Goal: Ask a question: Seek information or help from site administrators or community

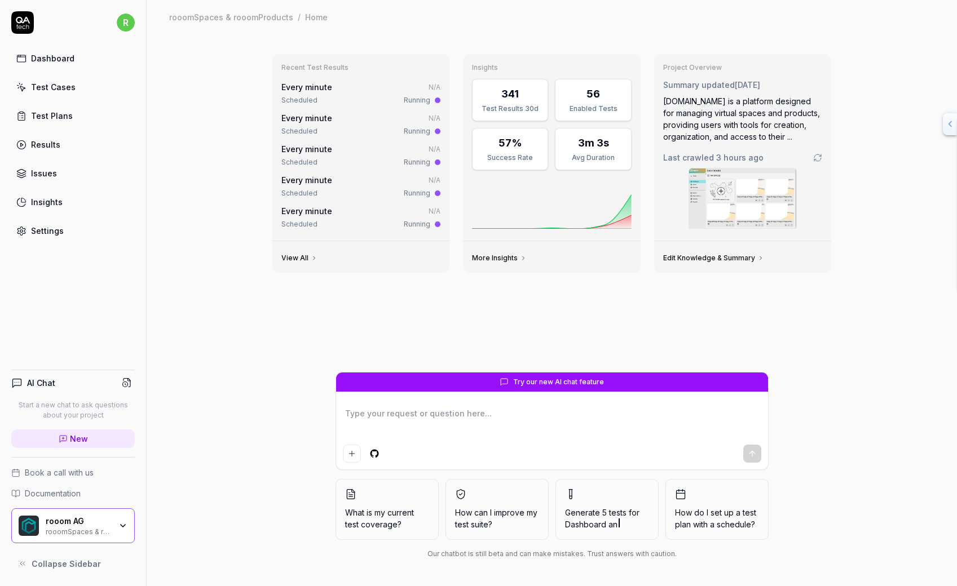
click at [58, 93] on div "Test Cases" at bounding box center [53, 87] width 45 height 12
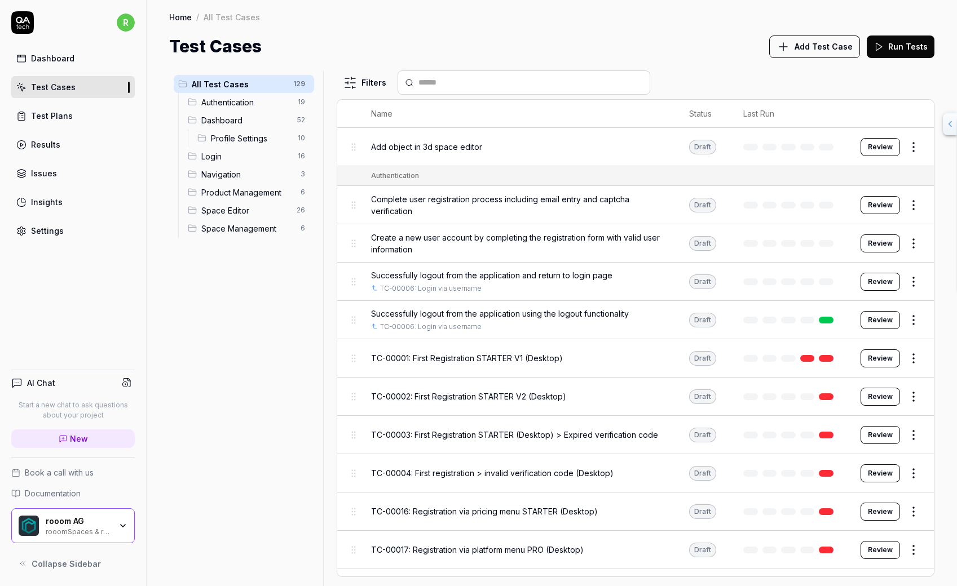
click at [245, 108] on span "Authentication" at bounding box center [246, 102] width 90 height 12
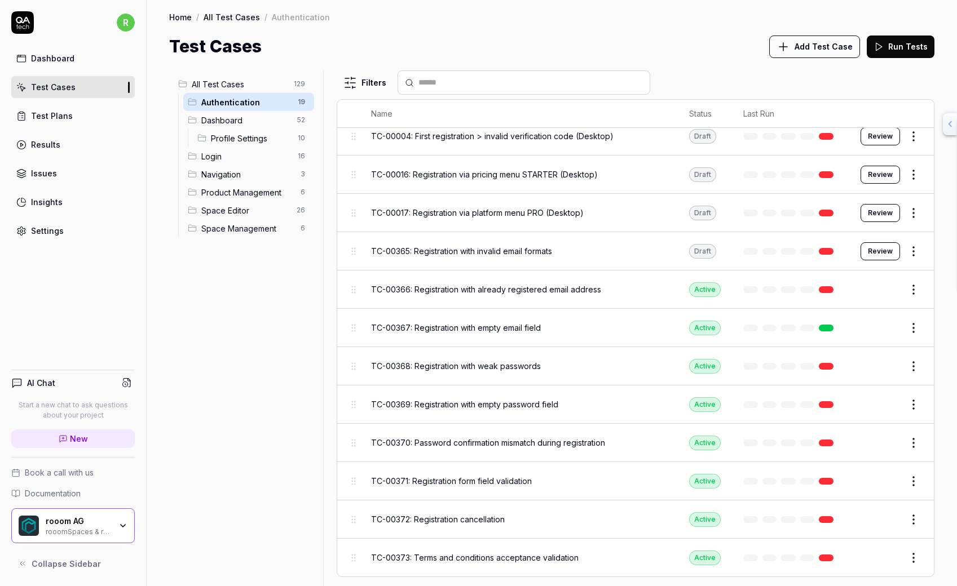
scroll to position [553, 0]
click at [248, 126] on span "Dashboard" at bounding box center [245, 120] width 89 height 12
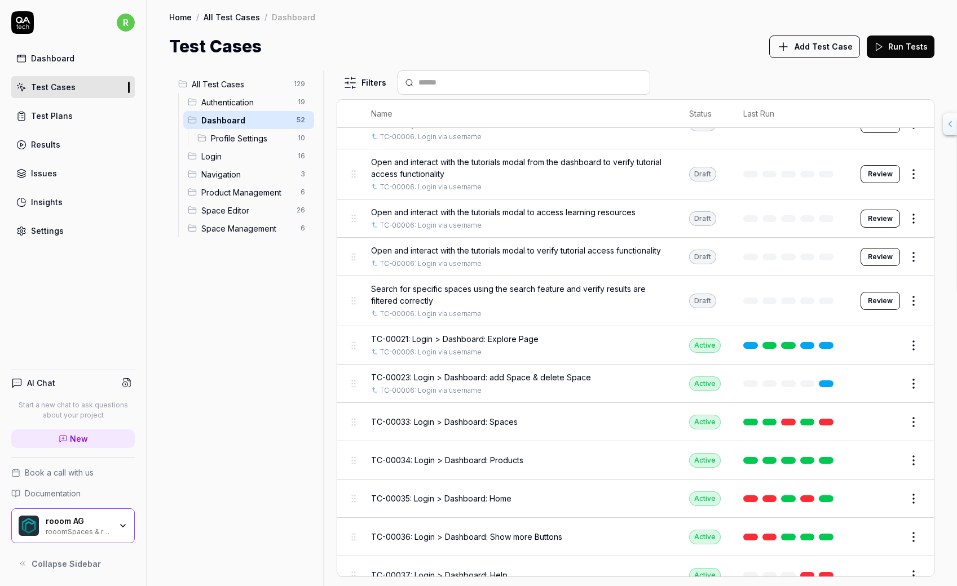
click at [245, 162] on span "Login" at bounding box center [246, 157] width 90 height 12
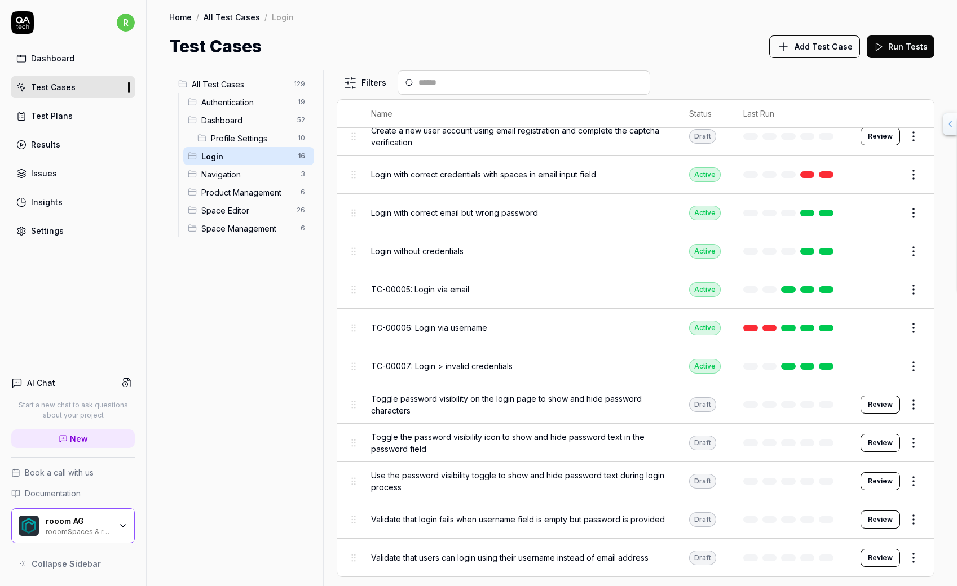
scroll to position [444, 0]
click at [54, 122] on div "Test Plans" at bounding box center [52, 116] width 42 height 12
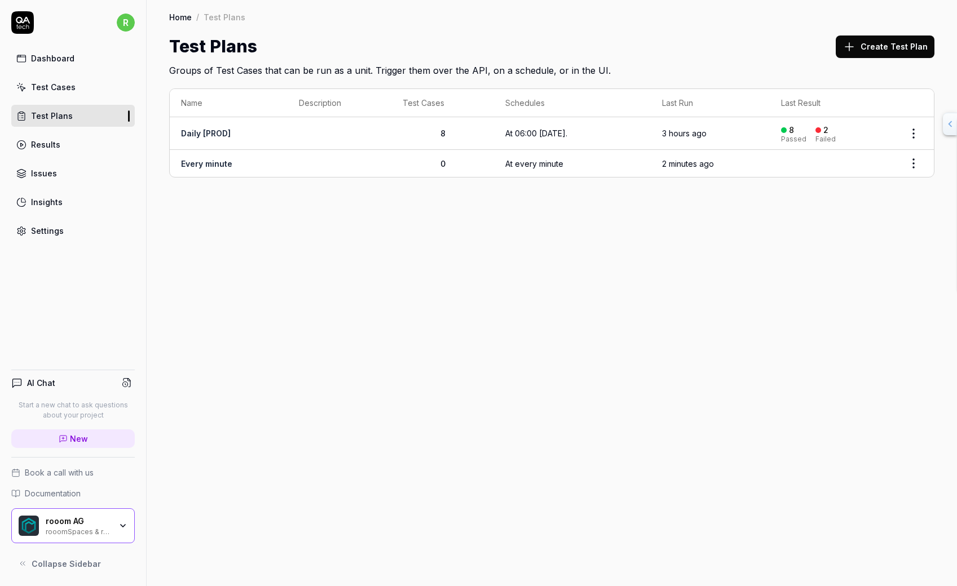
click at [60, 151] on div "Results" at bounding box center [45, 145] width 29 height 12
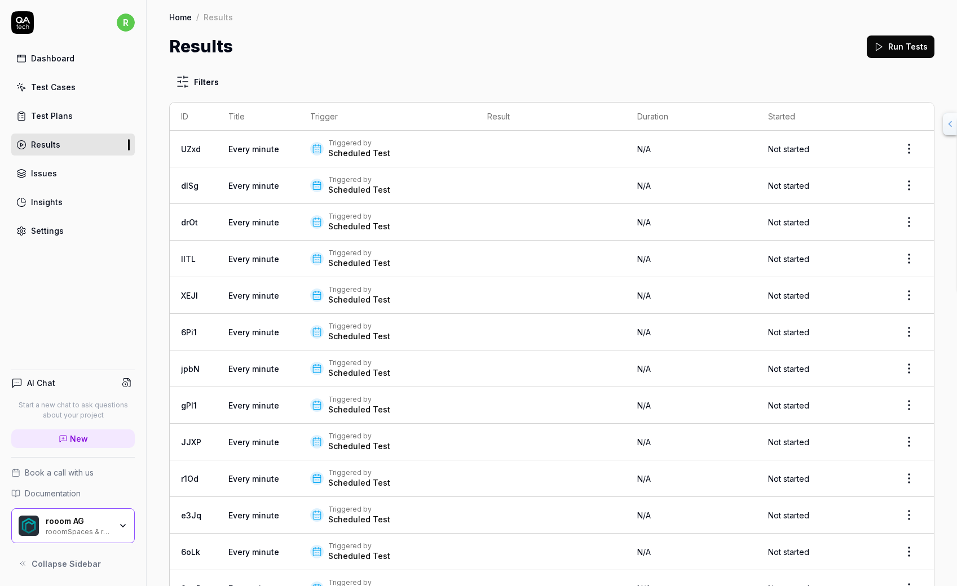
click at [27, 179] on icon at bounding box center [21, 174] width 10 height 10
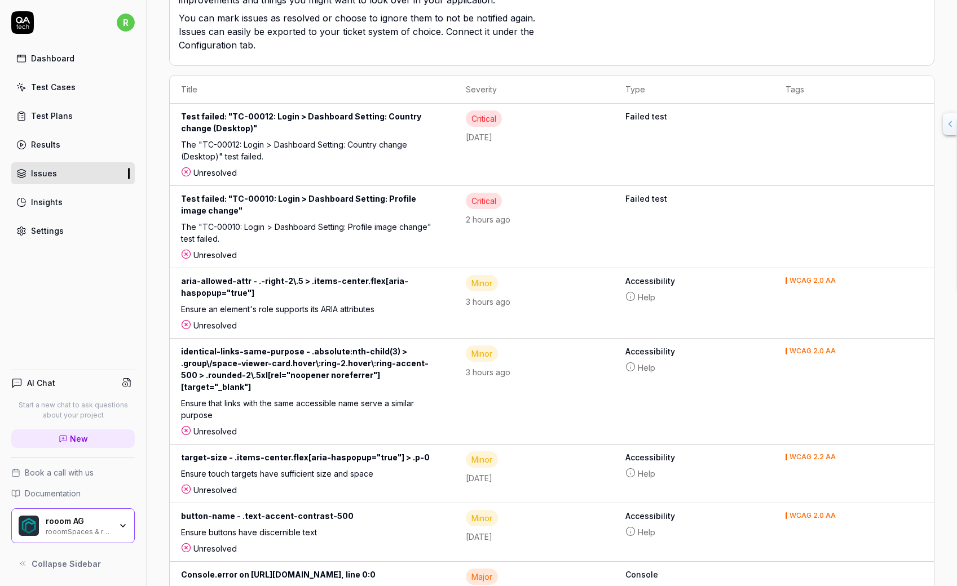
scroll to position [257, 0]
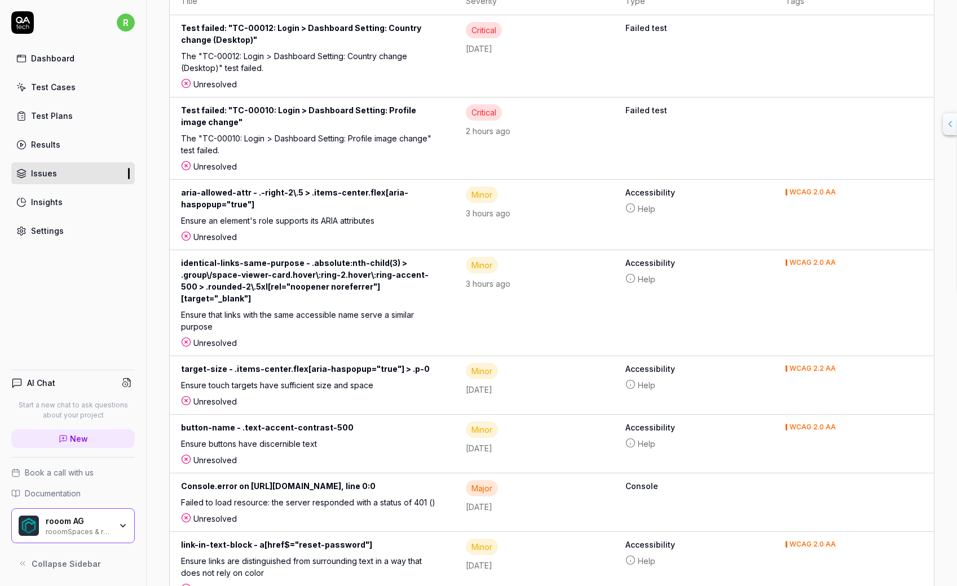
click at [443, 133] on div "Test failed: "TC-00010: Login > Dashboard Setting: Profile image change"" at bounding box center [312, 118] width 262 height 28
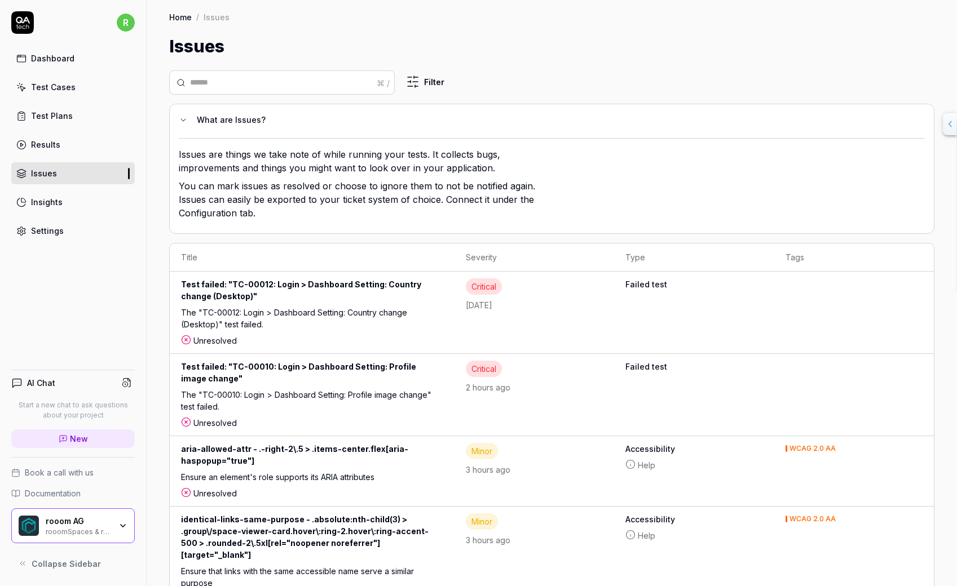
click at [192, 23] on link "Home" at bounding box center [180, 16] width 23 height 11
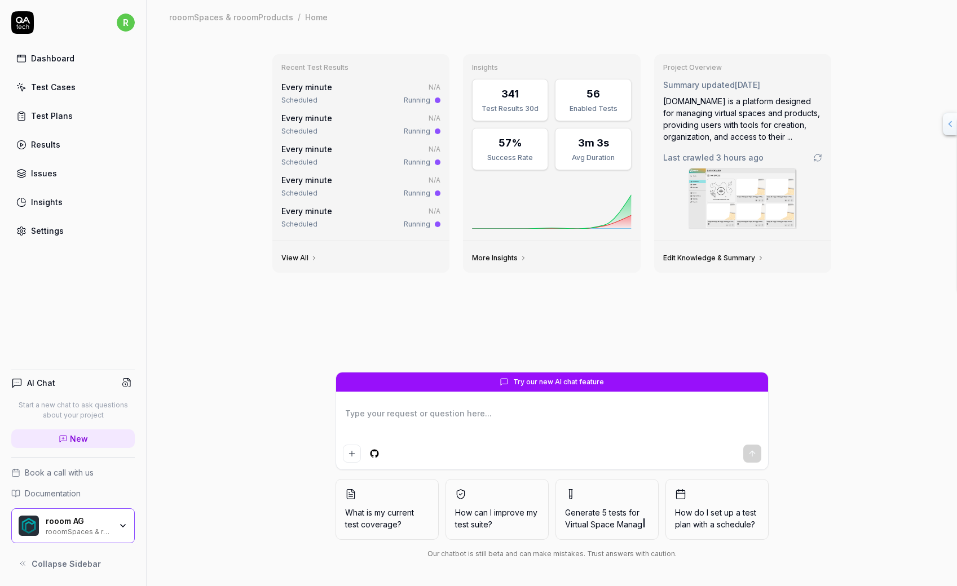
click at [74, 64] on div "Dashboard" at bounding box center [52, 58] width 43 height 12
click at [474, 409] on textarea at bounding box center [552, 422] width 418 height 35
click at [343, 410] on textarea at bounding box center [552, 422] width 418 height 35
click at [384, 405] on textarea at bounding box center [552, 422] width 418 height 35
type textarea "*"
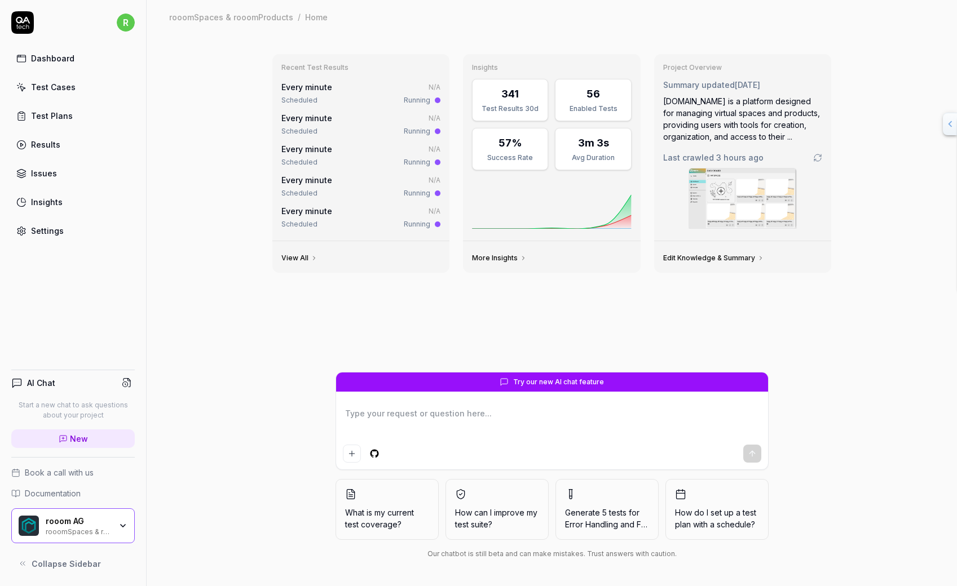
type textarea "w"
type textarea "*"
type textarea "wo"
type textarea "*"
type textarea "wor"
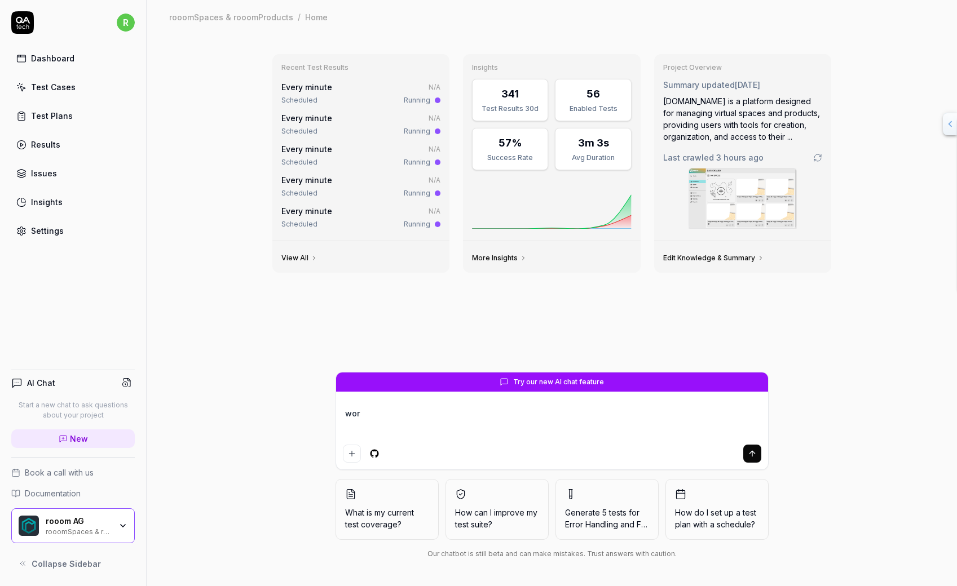
type textarea "*"
type textarea "wora"
type textarea "*"
type textarea "woran"
type textarea "*"
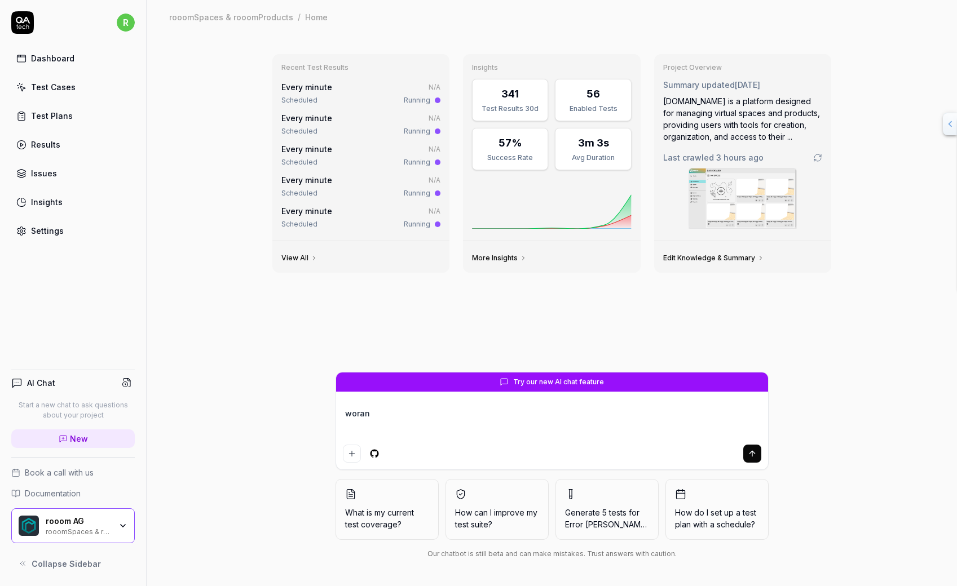
type textarea "woran"
type textarea "*"
type textarea "woran k"
type textarea "*"
type textarea "woran ka"
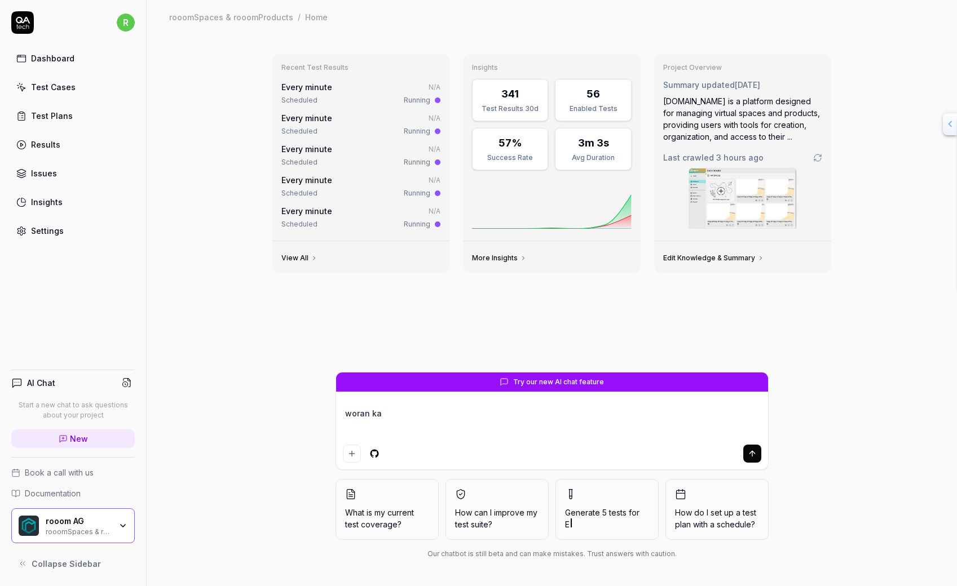
type textarea "*"
type textarea "woran kan"
type textarea "*"
type textarea "woran kann"
type textarea "*"
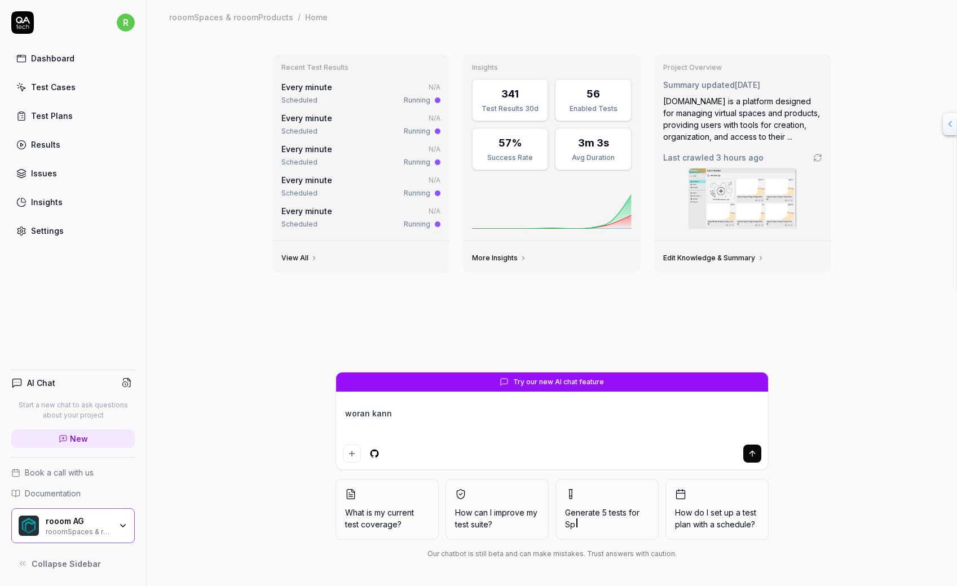
type textarea "woran kann e"
type textarea "*"
type textarea "woran kann es"
type textarea "*"
type textarea "woran kann es"
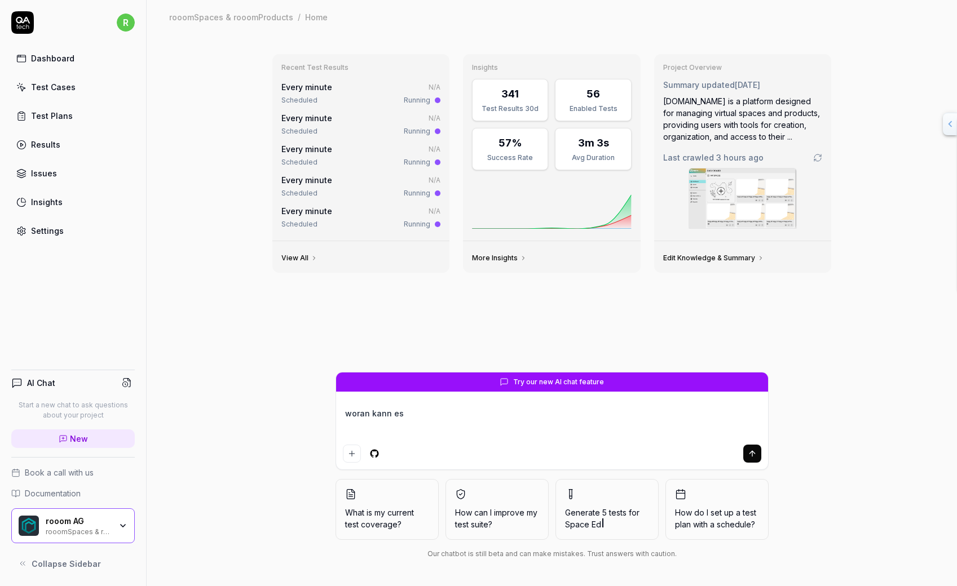
type textarea "*"
type textarea "woran kann es l"
type textarea "*"
type textarea "woran kann es li"
type textarea "*"
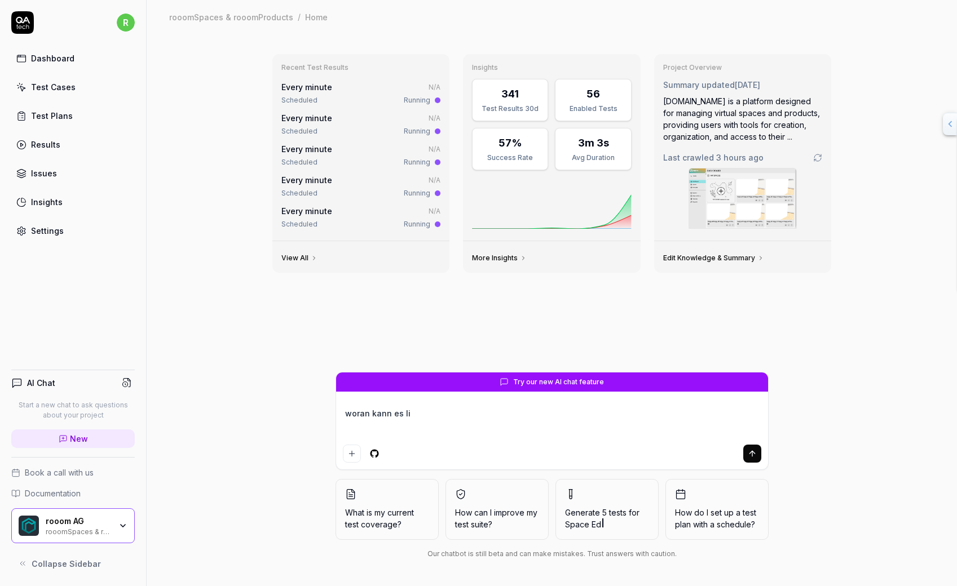
type textarea "woran kann es lie"
type textarea "*"
type textarea "woran kann es lieg"
type textarea "*"
type textarea "woran kann es liegen"
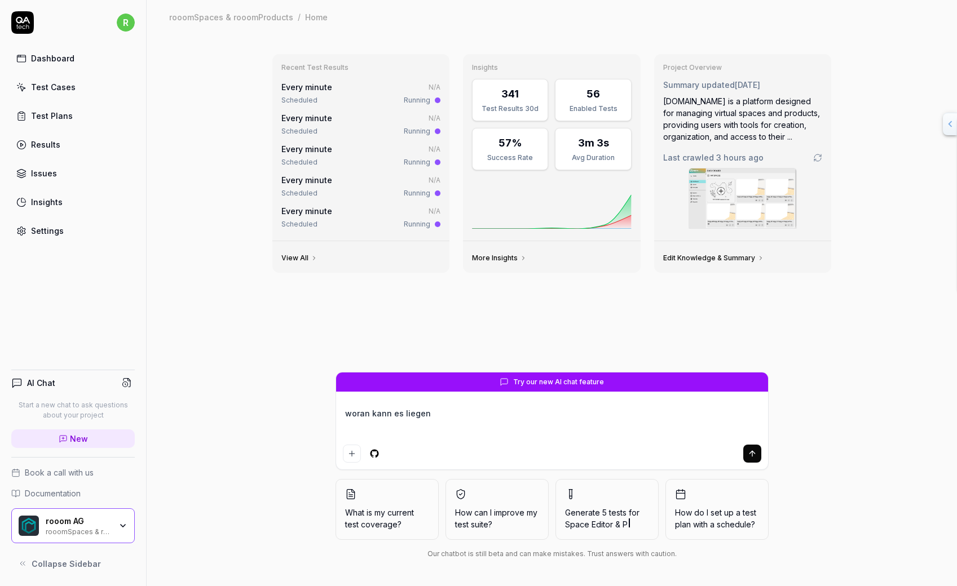
type textarea "*"
type textarea "woran kann es liegen d"
type textarea "*"
type textarea "woran kann es liegen da"
type textarea "*"
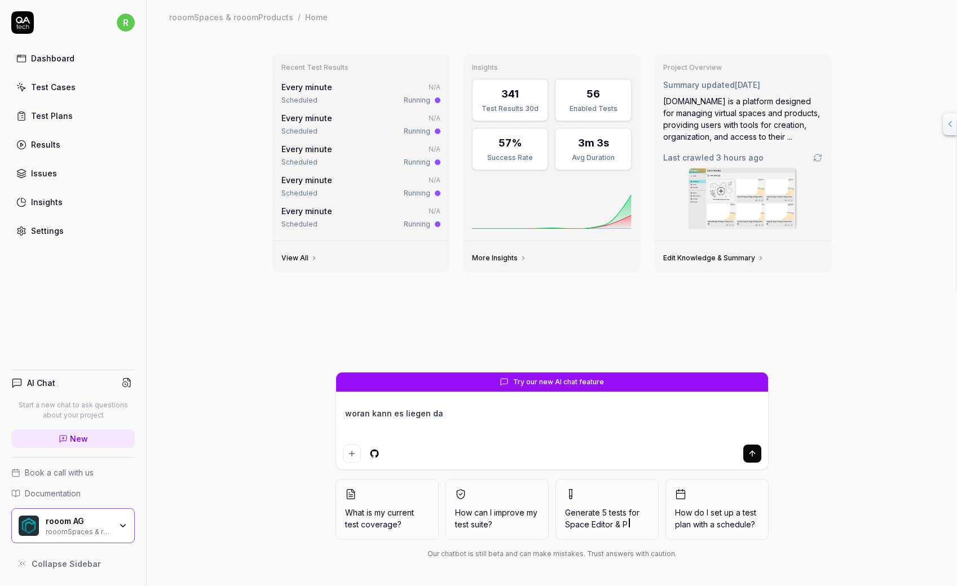
type textarea "woran kann es liegen das"
type textarea "*"
type textarea "woran kann es liegen das"
type textarea "*"
type textarea "woran kann es liegen das e"
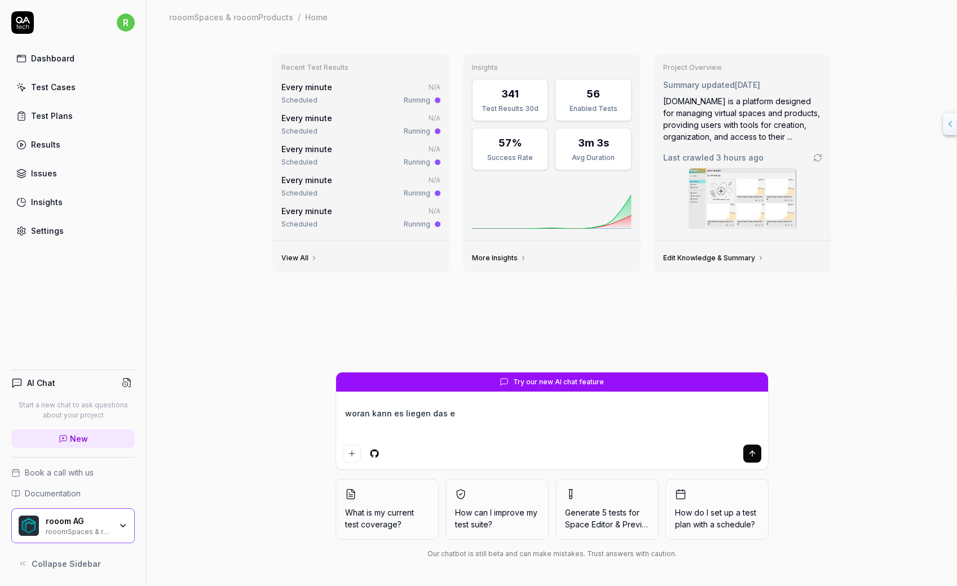
type textarea "*"
type textarea "woran kann es liegen das em"
type textarea "*"
type textarea "woran kann es liegen das ema"
type textarea "*"
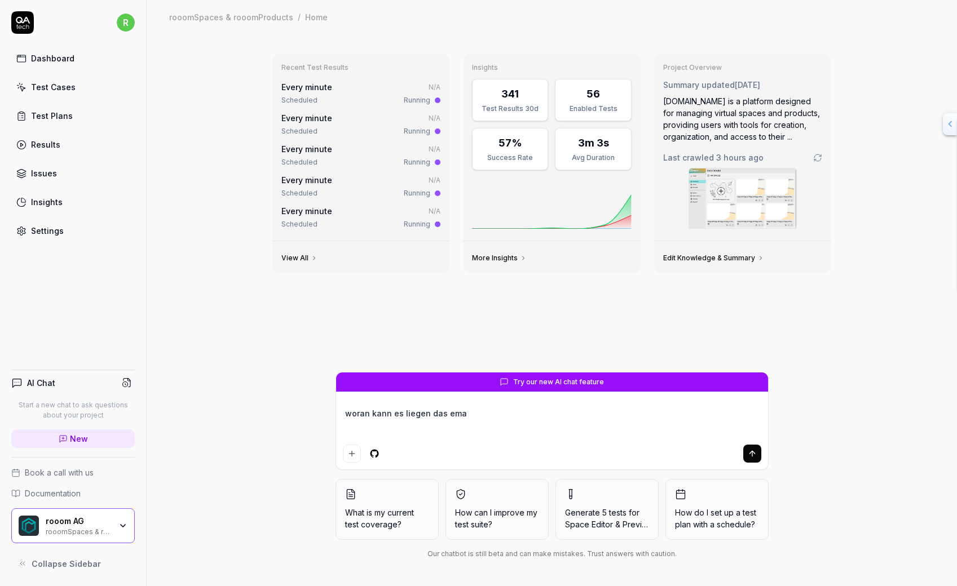
type textarea "woran kann es liegen das emai"
type textarea "*"
type textarea "woran kann es liegen das email"
type textarea "*"
type textarea "woran kann es liegen das email"
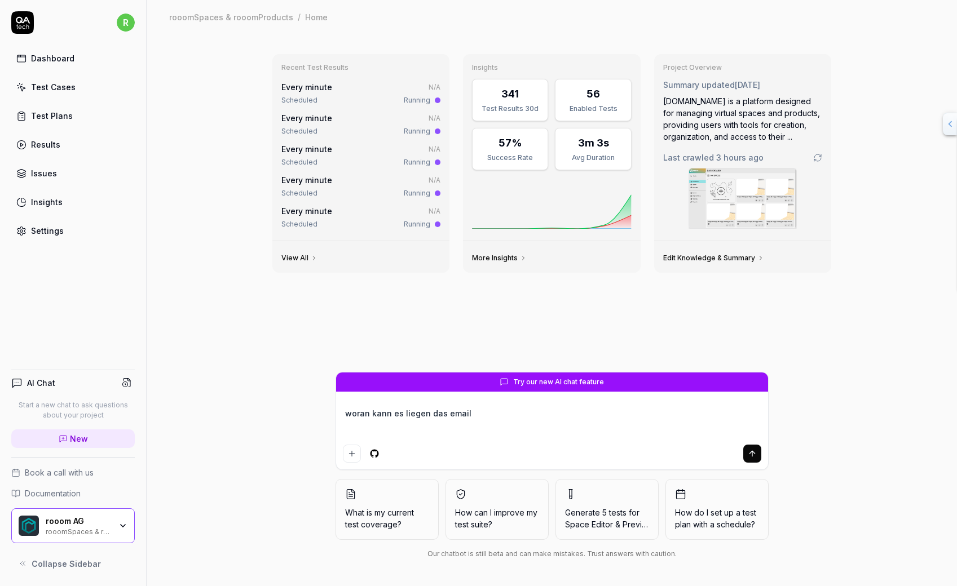
type textarea "*"
type textarea "woran kann es liegen das email a"
type textarea "*"
type textarea "woran kann es liegen das email ad"
type textarea "*"
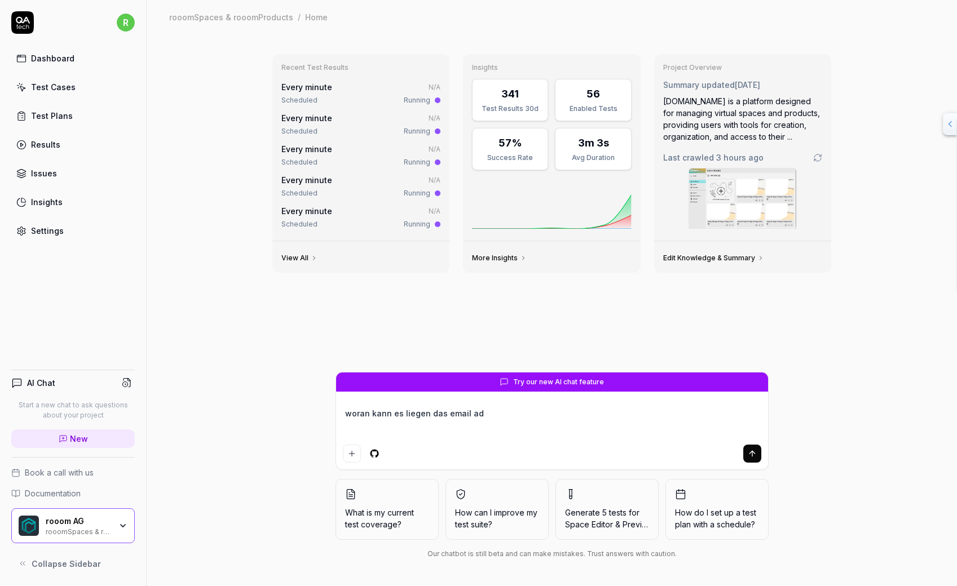
type textarea "woran kann es liegen das email adr"
type textarea "*"
type textarea "woran kann es liegen das email adre"
type textarea "*"
type textarea "woran kann es liegen das email adres"
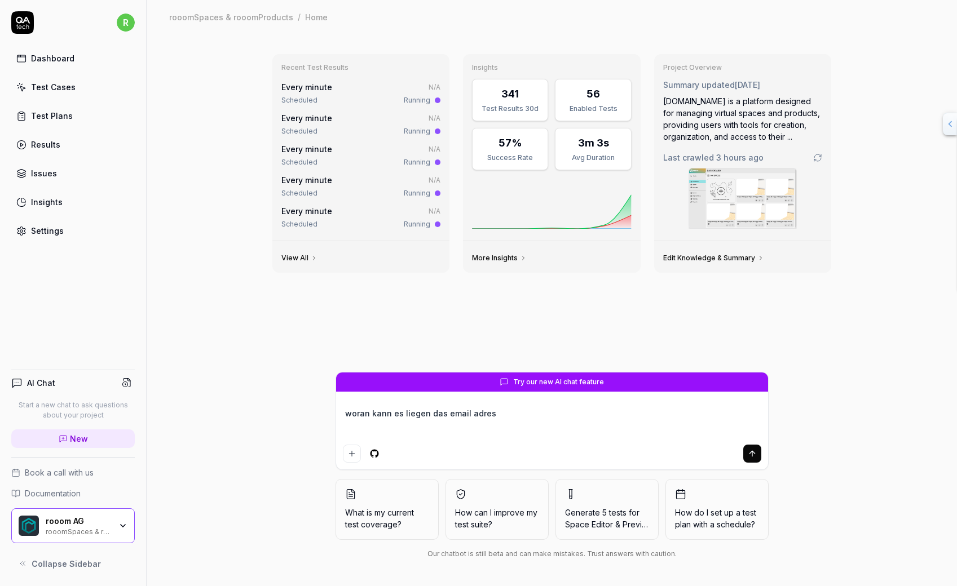
type textarea "*"
type textarea "woran kann es liegen das email adress"
type textarea "*"
type textarea "woran kann es liegen das email adresse"
type textarea "*"
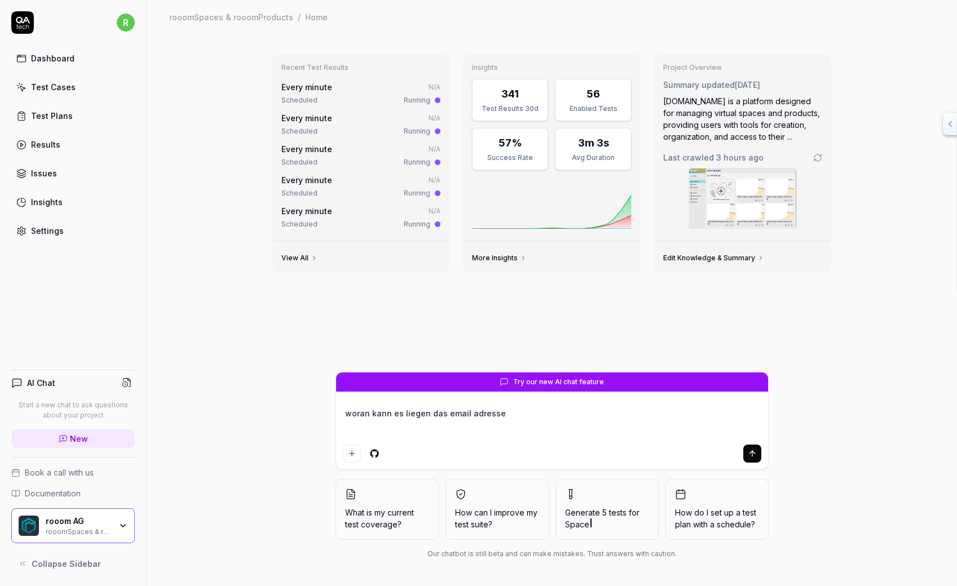
type textarea "woran kann es liegen das email adress"
type textarea "*"
type textarea "woran kann es liegen das email adressf"
type textarea "*"
type textarea "woran kann es liegen das email adressfe"
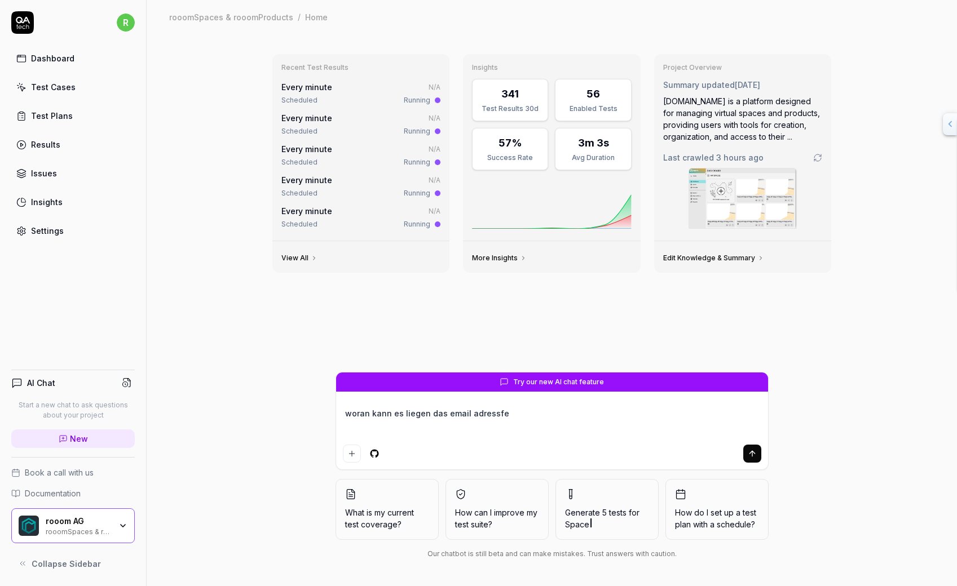
type textarea "*"
type textarea "woran kann es liegen das email adressfel"
type textarea "*"
type textarea "woran kann es liegen das email adressfeld"
type textarea "*"
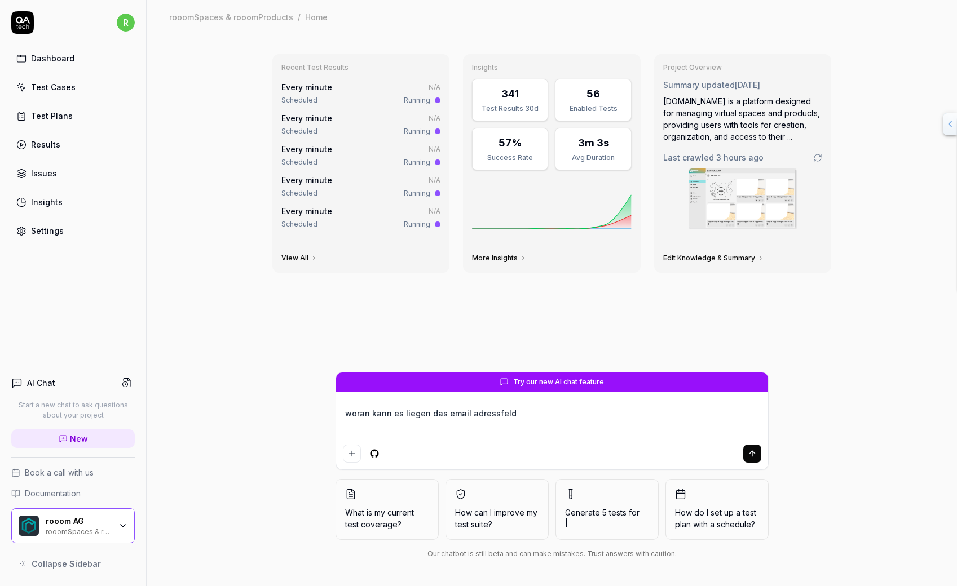
type textarea "woran kann es liegen das email adressfelde"
type textarea "*"
type textarea "woran kann es liegen das email adressfelder"
type textarea "*"
type textarea "woran kann es liegen das email adressfelder"
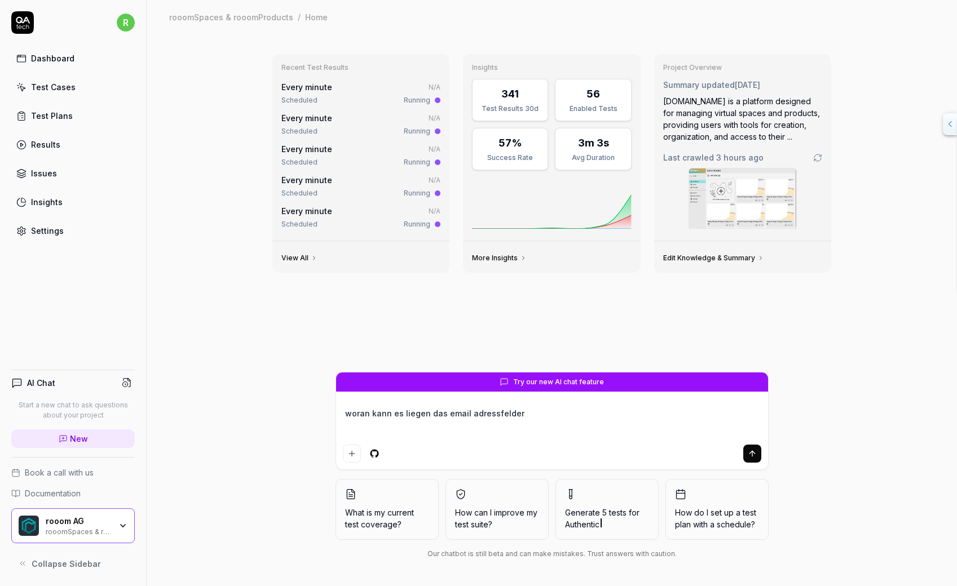
type textarea "*"
type textarea "woran kann es liegen das email adressfelder n"
type textarea "*"
type textarea "woran kann es liegen das email adressfelder ni"
type textarea "*"
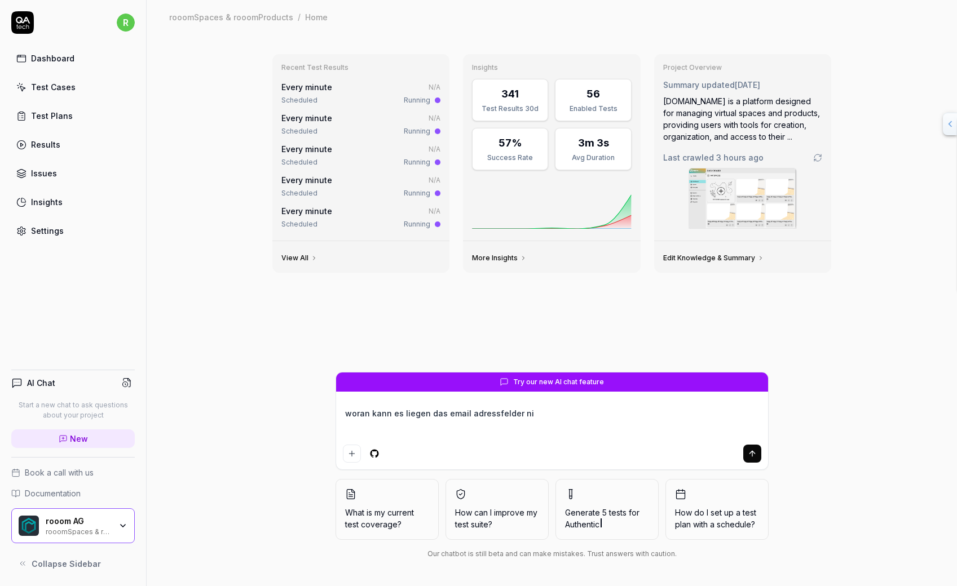
type textarea "woran kann es liegen das email adressfelder nic"
type textarea "*"
type textarea "woran kann es liegen das email adressfelder nich"
type textarea "*"
type textarea "woran kann es liegen das email adressfelder nicht"
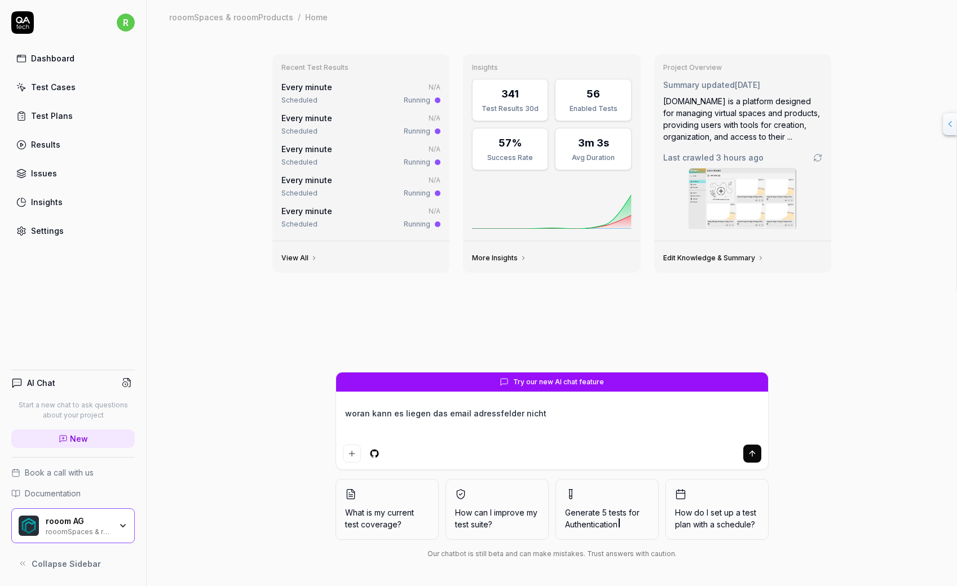
type textarea "*"
type textarea "woran kann es liegen das email adressfelder nicht"
type textarea "*"
type textarea "woran kann es liegen das email adressfelder nicht au"
type textarea "*"
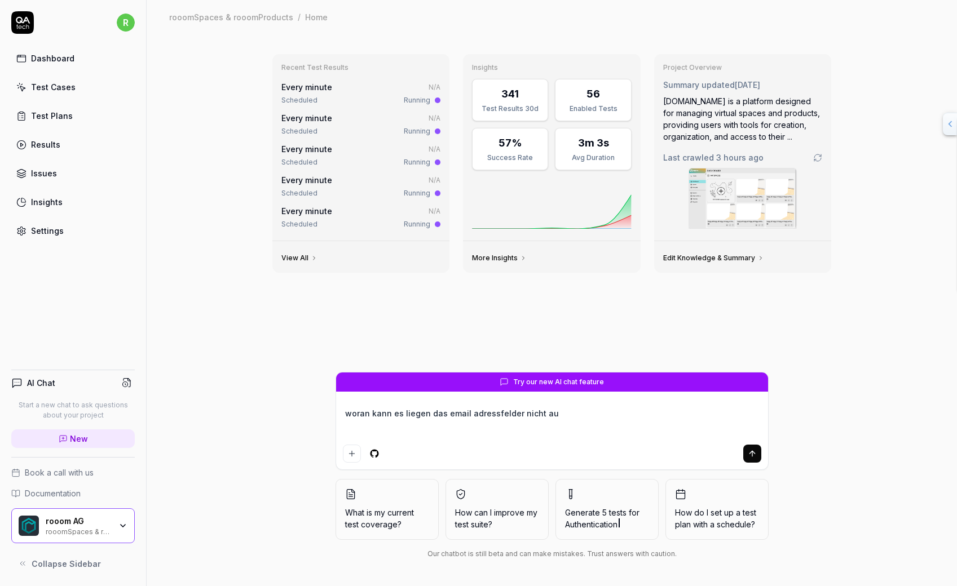
type textarea "woran kann es liegen das email adressfelder nicht aus"
type textarea "*"
type textarea "woran kann es liegen das email adressfelder nicht ausg"
type textarea "*"
type textarea "woran kann es liegen das email adressfelder nicht ausge"
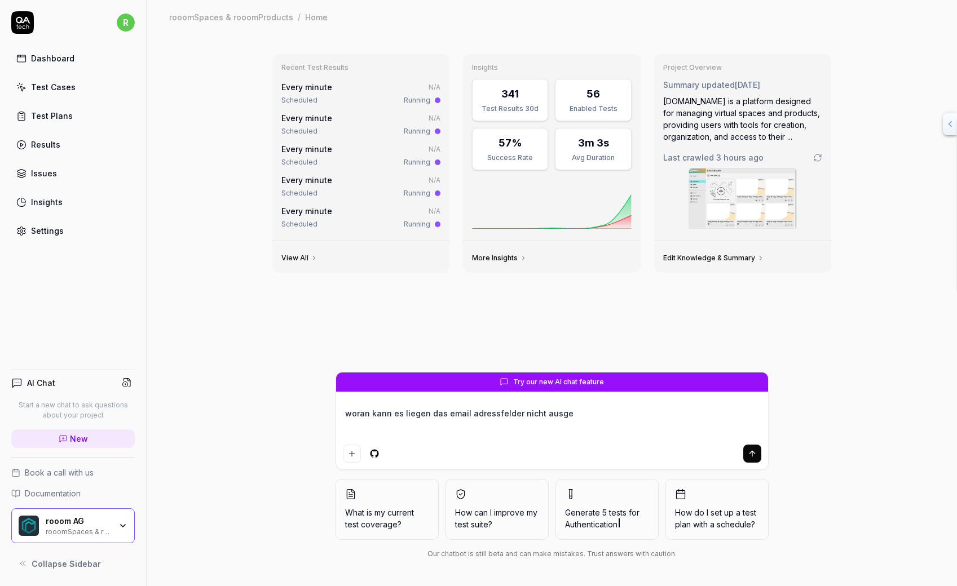
type textarea "*"
type textarea "woran kann es liegen das email adressfelder nicht ausgefü"
type textarea "*"
type textarea "woran kann es liegen das email adressfelder nicht ausgefül"
type textarea "*"
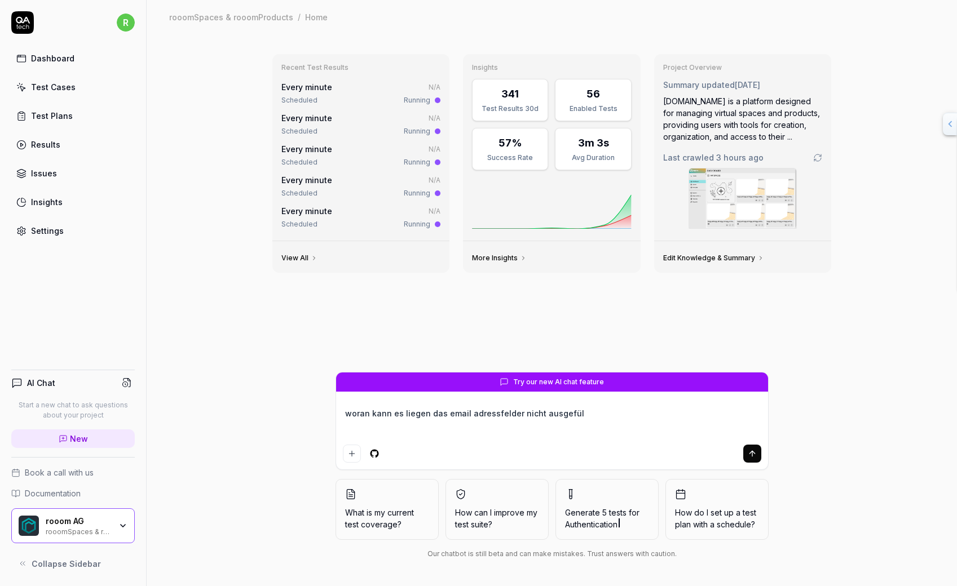
type textarea "woran kann es liegen das email adressfelder nicht ausgefüll"
type textarea "*"
type textarea "woran kann es liegen das email adressfelder nicht ausgefüllt"
type textarea "*"
type textarea "woran kann es liegen das email adressfelder nicht ausgefüllt w"
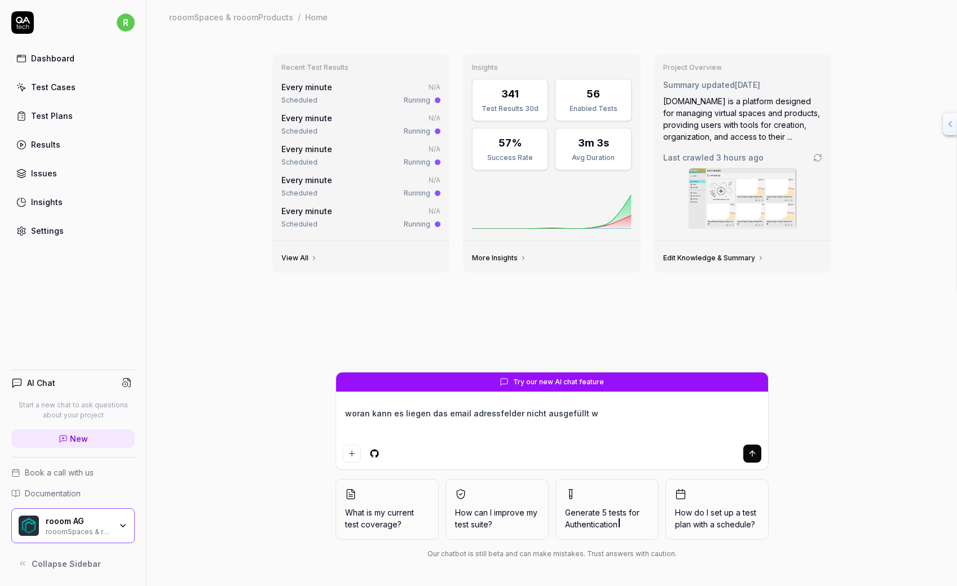
type textarea "*"
type textarea "woran kann es liegen das email adressfelder nicht ausgefüllt wer"
type textarea "*"
type textarea "woran kann es liegen das email adressfelder nicht ausgefüllt werd"
type textarea "*"
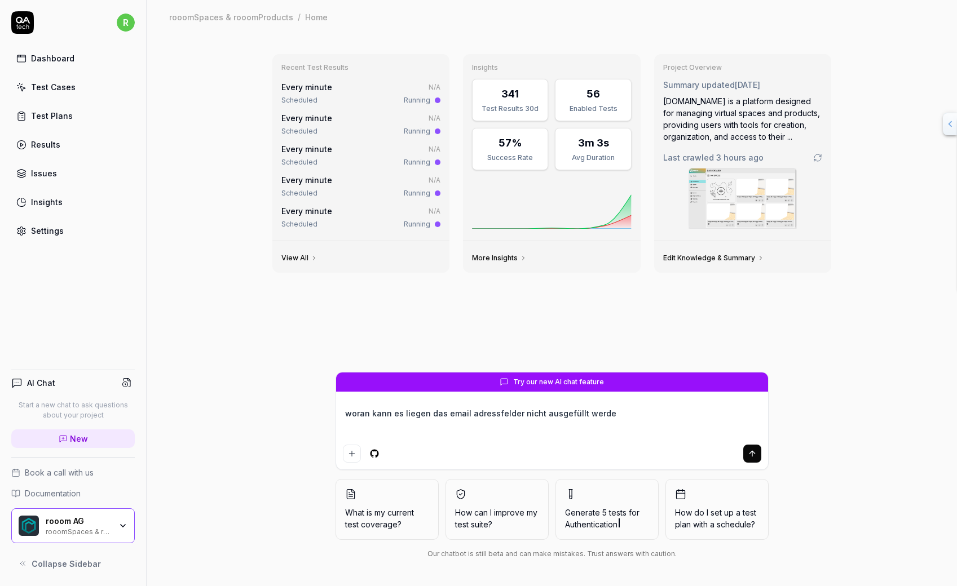
type textarea "woran kann es liegen das email adressfelder nicht ausgefüllt werden"
type textarea "*"
type textarea "woran kann es liegen das email adressfelder nicht ausgefüllt werden"
type textarea "*"
type textarea "woran kann es liegen das email adressfelder nicht ausgefüllt werden k"
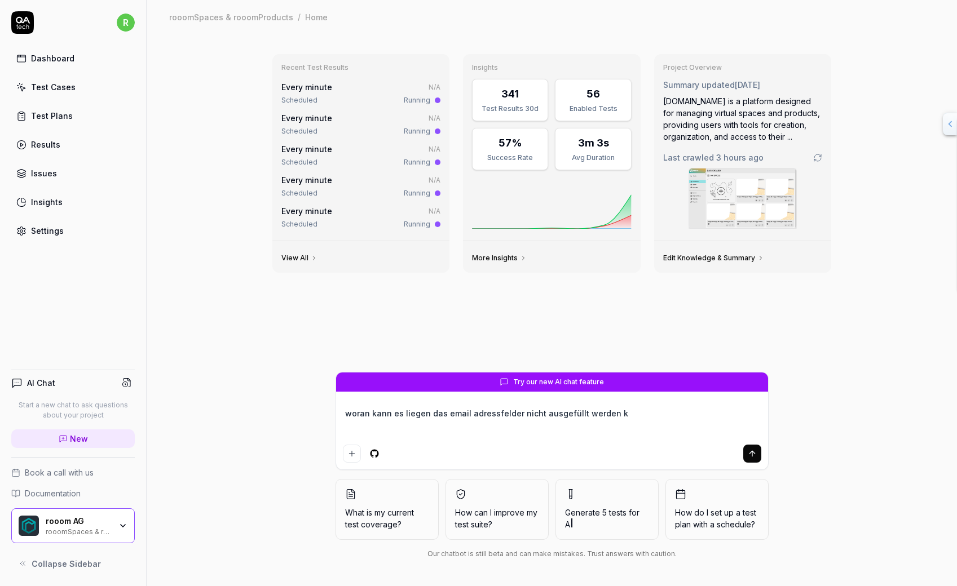
type textarea "*"
type textarea "woran kann es liegen das email adressfelder nicht ausgefüllt werden kö"
type textarea "*"
type textarea "woran kann es liegen das email adressfelder nicht ausgefüllt werden köä"
type textarea "*"
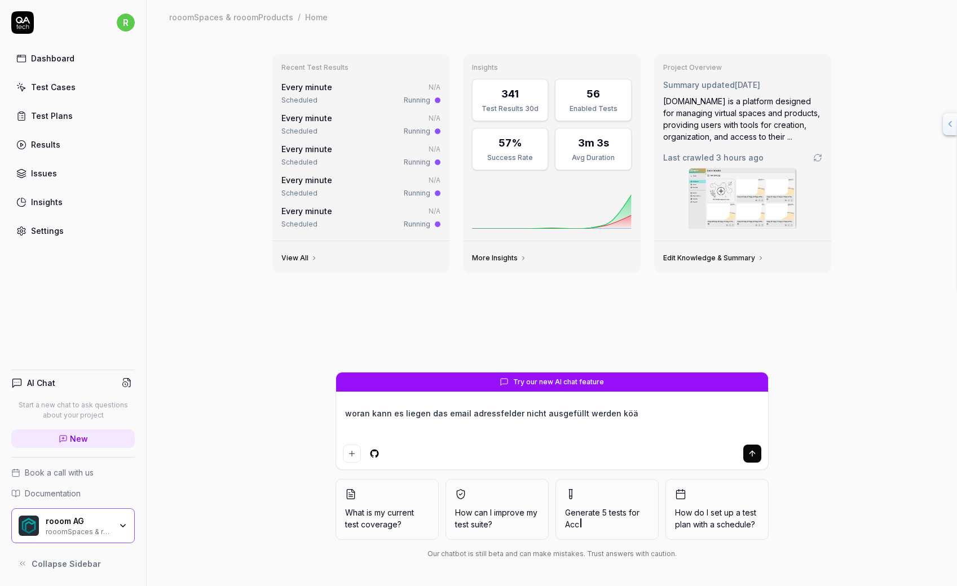
type textarea "woran kann es liegen das email adressfelder nicht ausgefüllt werden köän"
type textarea "*"
type textarea "woran kann es liegen das email adressfelder nicht ausgefüllt werden köänn"
type textarea "*"
type textarea "woran kann es liegen das email adressfelder nicht ausgefüllt werden köän"
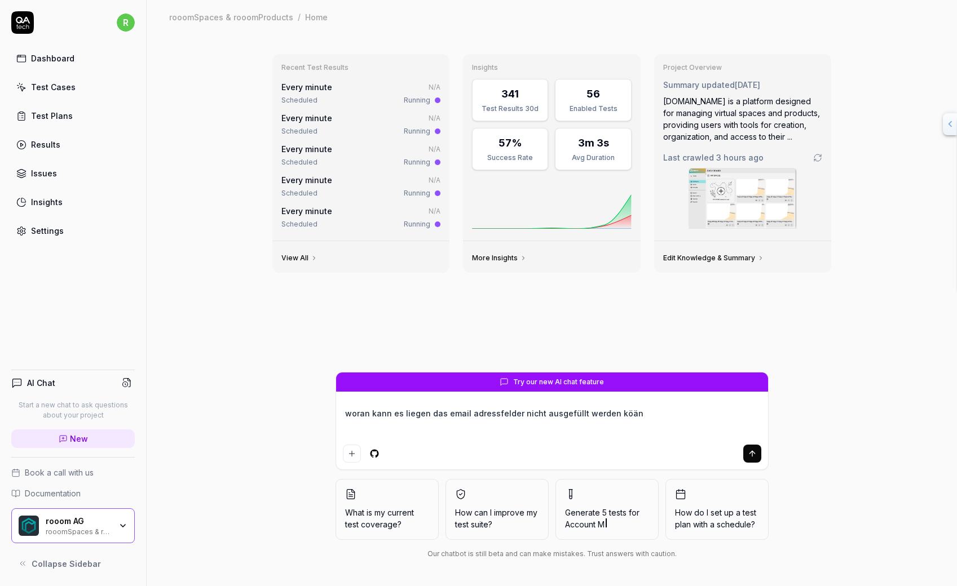
type textarea "*"
type textarea "woran kann es liegen das email adressfelder nicht ausgefüllt werden köä"
type textarea "*"
type textarea "woran kann es liegen das email adressfelder nicht ausgefüllt werden kö"
type textarea "*"
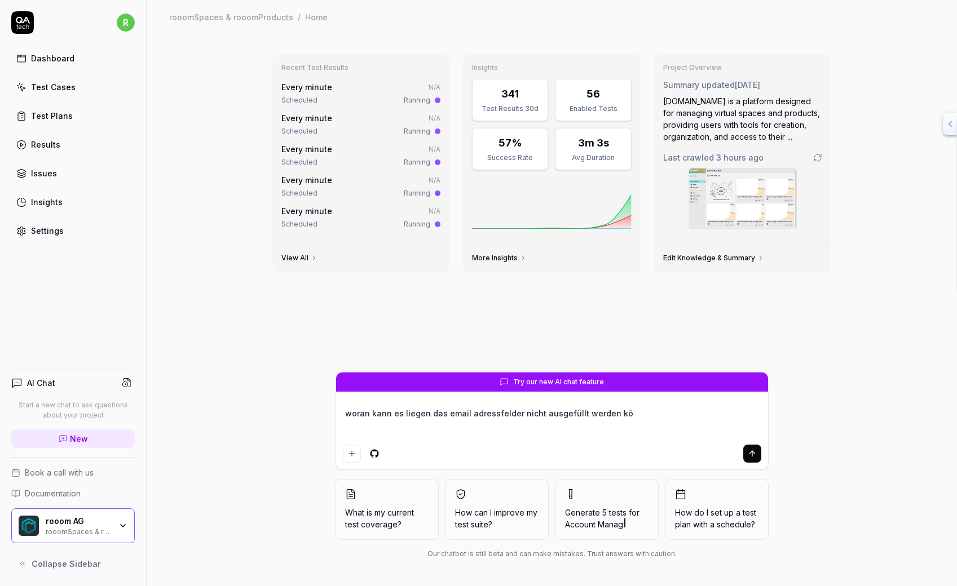
type textarea "woran kann es liegen das email adressfelder nicht ausgefüllt werden kön"
type textarea "*"
type textarea "woran kann es liegen das email adressfelder nicht ausgefüllt werden könn"
type textarea "*"
type textarea "woran kann es liegen das email adressfelder nicht ausgefüllt werden könne"
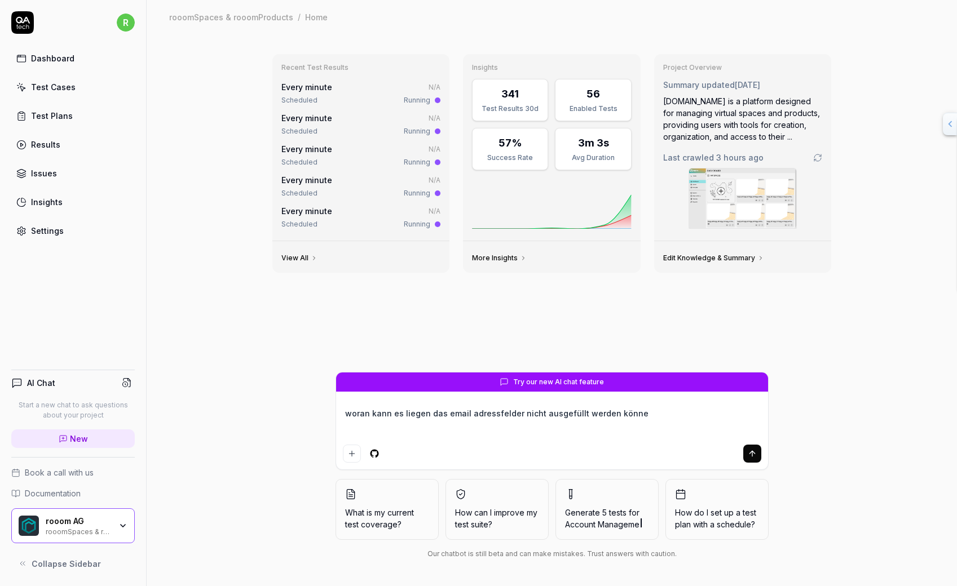
type textarea "*"
type textarea "woran kann es liegen das email adressfelder nicht ausgefüllt werden können"
type textarea "*"
type textarea "woran kann es liegen das email adressfelder nicht ausgefüllt werden können"
type textarea "*"
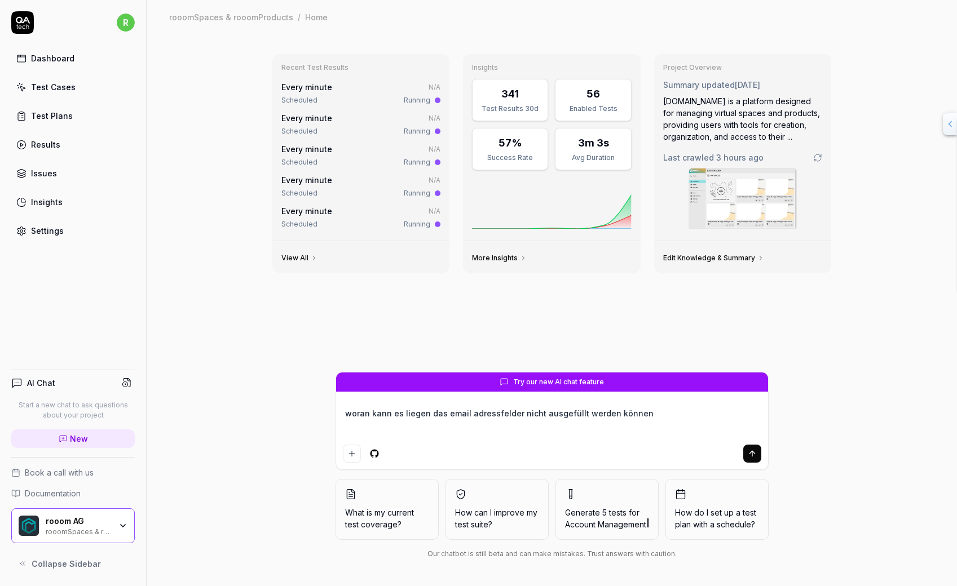
type textarea "woran kann es liegen das email adressfelder nicht ausgefüllt werden können u"
type textarea "*"
type textarea "woran kann es liegen das email adressfelder nicht ausgefüllt werden können un"
type textarea "*"
type textarea "woran kann es liegen das email adressfelder nicht ausgefüllt werden können und"
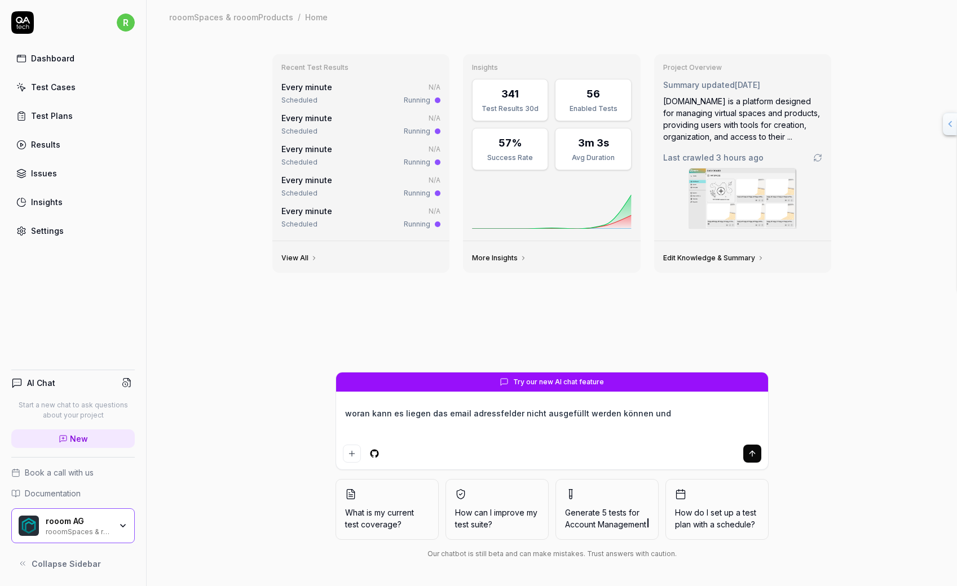
type textarea "*"
type textarea "woran kann es liegen das email adressfelder nicht ausgefüllt werden können unde"
type textarea "*"
type textarea "woran kann es liegen das email adressfelder nicht ausgefüllt werden können under"
type textarea "*"
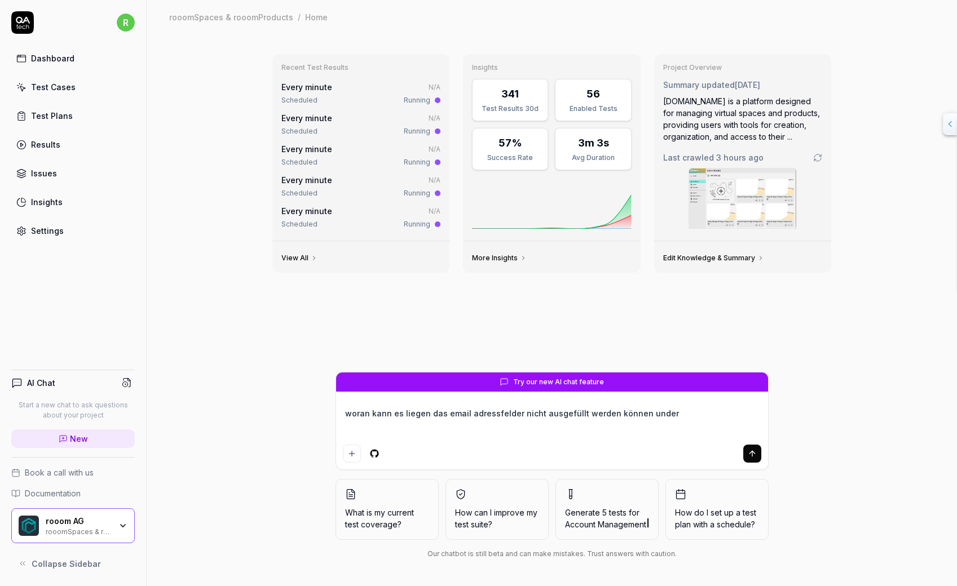
type textarea "woran kann es liegen das email adressfelder nicht ausgefüllt werden können under"
type textarea "*"
type textarea "woran kann es liegen das email adressfelder nicht ausgefüllt werden können unde…"
type textarea "*"
type textarea "woran kann es liegen das email adressfelder nicht ausgefüllt werden können unde…"
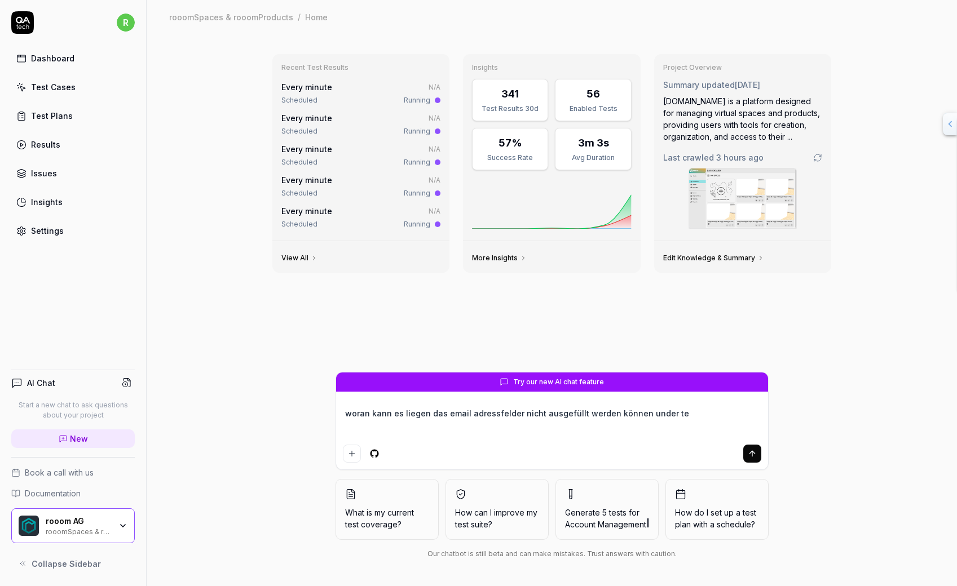
type textarea "*"
type textarea "woran kann es liegen das email adressfelder nicht ausgefüllt werden können unde…"
type textarea "*"
type textarea "woran kann es liegen das email adressfelder nicht ausgefüllt werden können unde…"
type textarea "*"
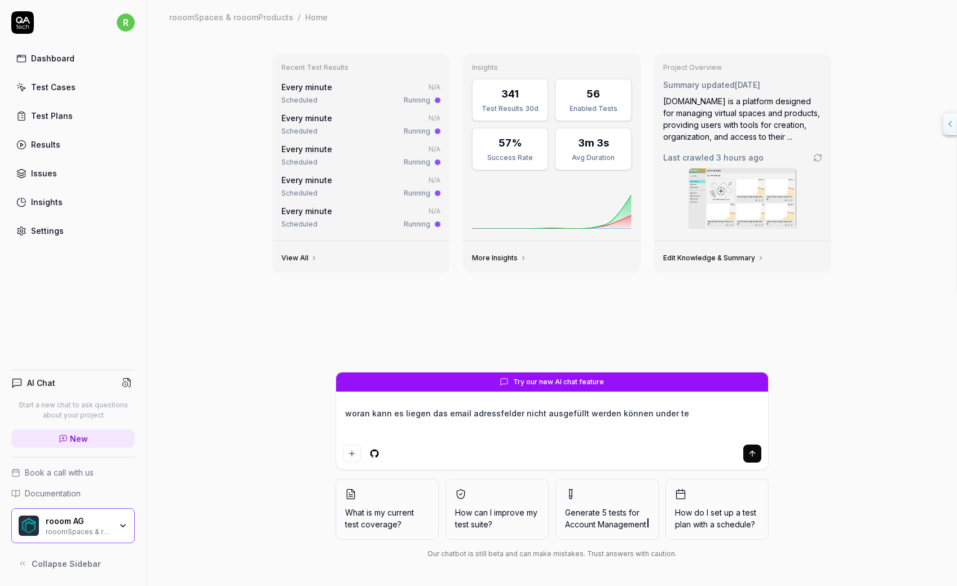
type textarea "woran kann es liegen das email adressfelder nicht ausgefüllt werden können unde…"
type textarea "*"
type textarea "woran kann es liegen das email adressfelder nicht ausgefüllt werden können under"
type textarea "*"
type textarea "woran kann es liegen das email adressfelder nicht ausgefüllt werden können under"
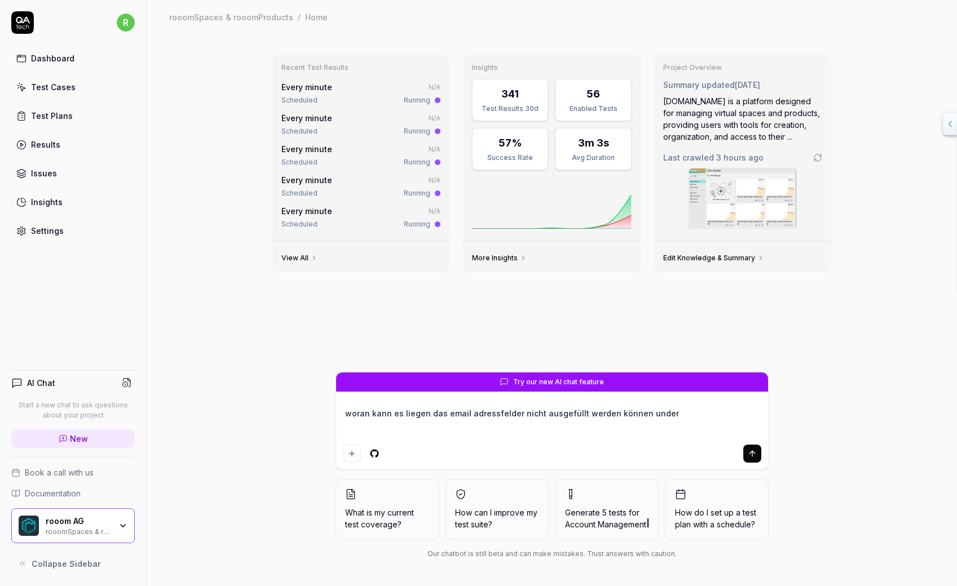
type textarea "*"
type textarea "woran kann es liegen das email adressfelder nicht ausgefüllt werden können unde"
type textarea "*"
type textarea "woran kann es liegen das email adressfelder nicht ausgefüllt werden können und"
type textarea "*"
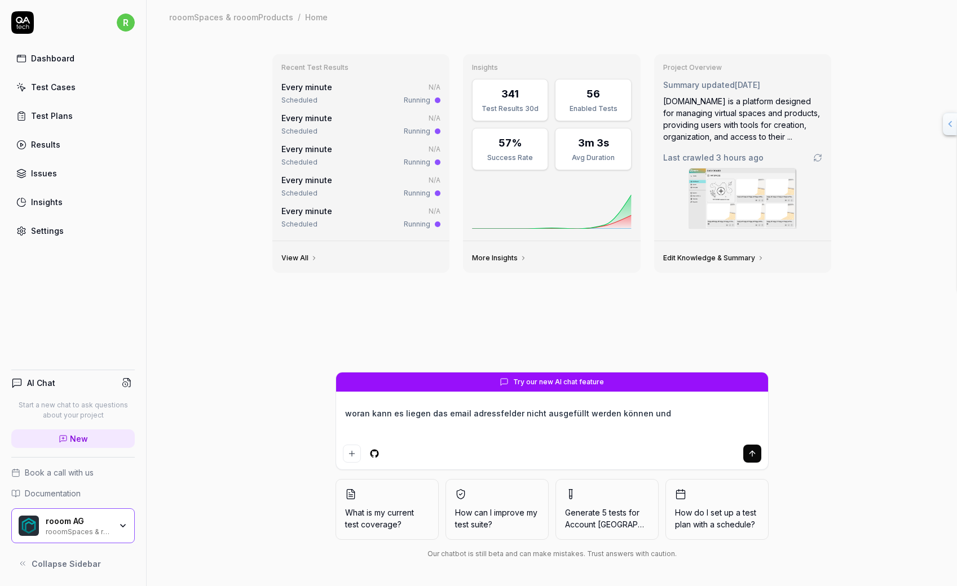
type textarea "woran kann es liegen das email adressfelder nicht ausgefüllt werden können und"
type textarea "*"
type textarea "woran kann es liegen das email adressfelder nicht ausgefüllt werden können und d"
type textarea "*"
type textarea "woran kann es liegen das email adressfelder nicht ausgefüllt werden können und …"
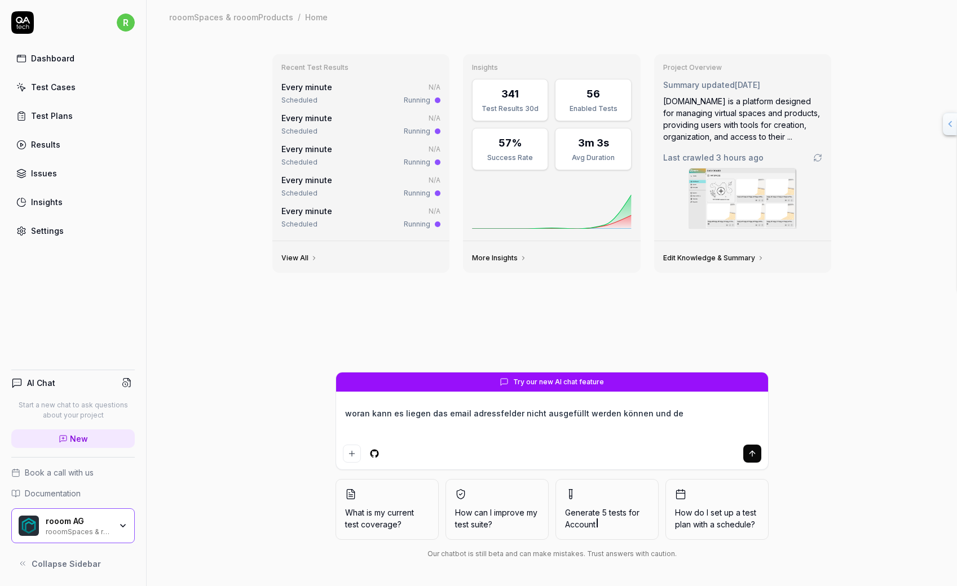
type textarea "*"
type textarea "woran kann es liegen das email adressfelder nicht ausgefüllt werden können und …"
type textarea "*"
type textarea "woran kann es liegen das email adressfelder nicht ausgefüllt werden können und …"
type textarea "*"
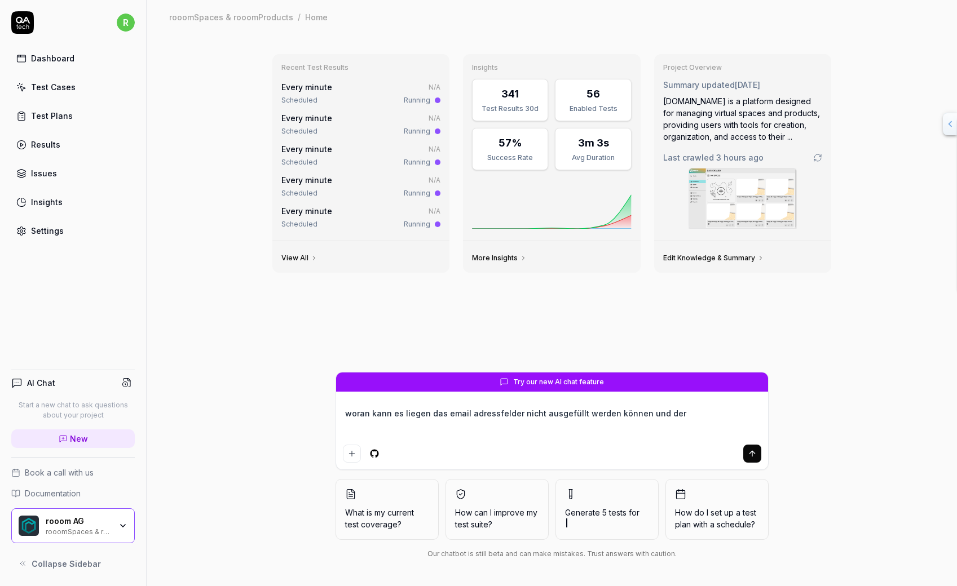
type textarea "woran kann es liegen das email adressfelder nicht ausgefüllt werden können und …"
type textarea "*"
type textarea "woran kann es liegen das email adressfelder nicht ausgefüllt werden können und …"
type textarea "*"
type textarea "woran kann es liegen das email adressfelder nicht ausgefüllt werden können und …"
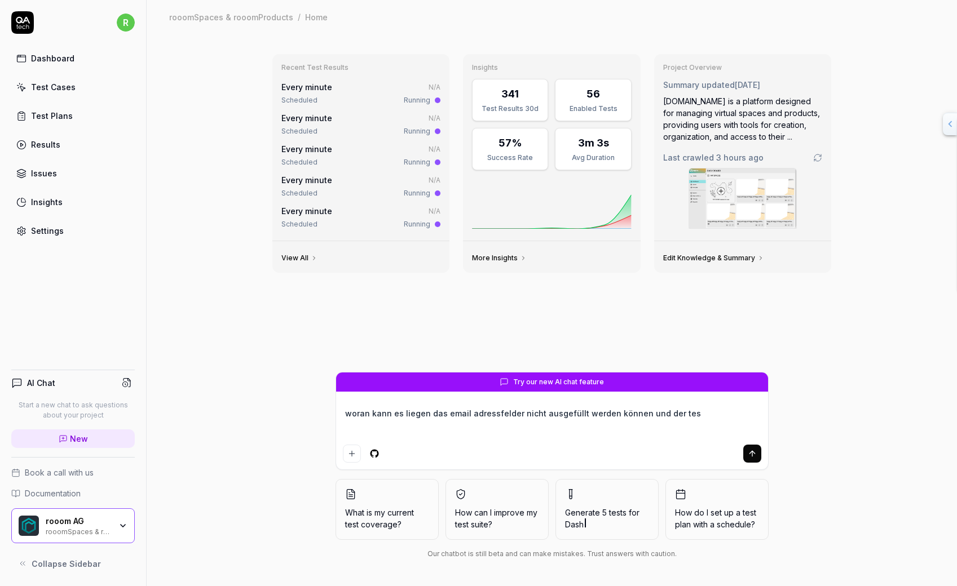
type textarea "*"
type textarea "woran kann es liegen das email adressfelder nicht ausgefüllt werden können und …"
type textarea "*"
type textarea "woran kann es liegen das email adressfelder nicht ausgefüllt werden können und …"
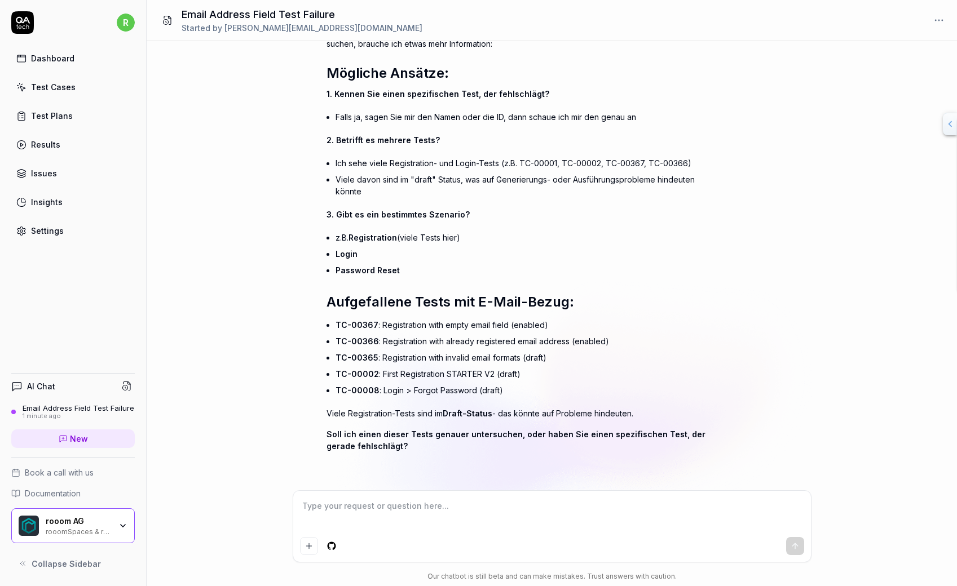
scroll to position [1065, 0]
click at [61, 64] on div "Dashboard" at bounding box center [52, 58] width 43 height 12
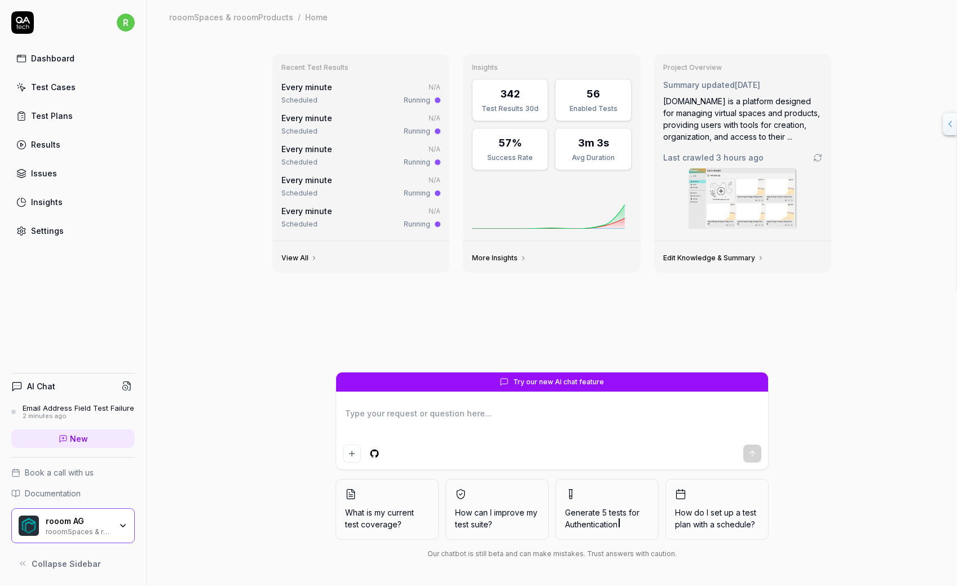
click at [404, 419] on textarea at bounding box center [552, 422] width 418 height 35
drag, startPoint x: 482, startPoint y: 408, endPoint x: 474, endPoint y: 408, distance: 8.5
click at [474, 408] on textarea at bounding box center [552, 422] width 418 height 35
